Goal: Navigation & Orientation: Go to known website

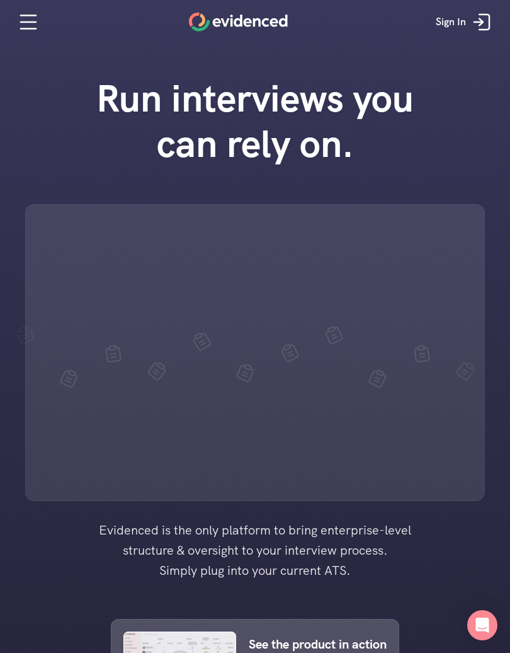
click at [479, 624] on icon "Open Intercom Messenger" at bounding box center [482, 624] width 13 height 15
click at [481, 32] on icon at bounding box center [481, 21] width 25 height 25
